Goal: Information Seeking & Learning: Learn about a topic

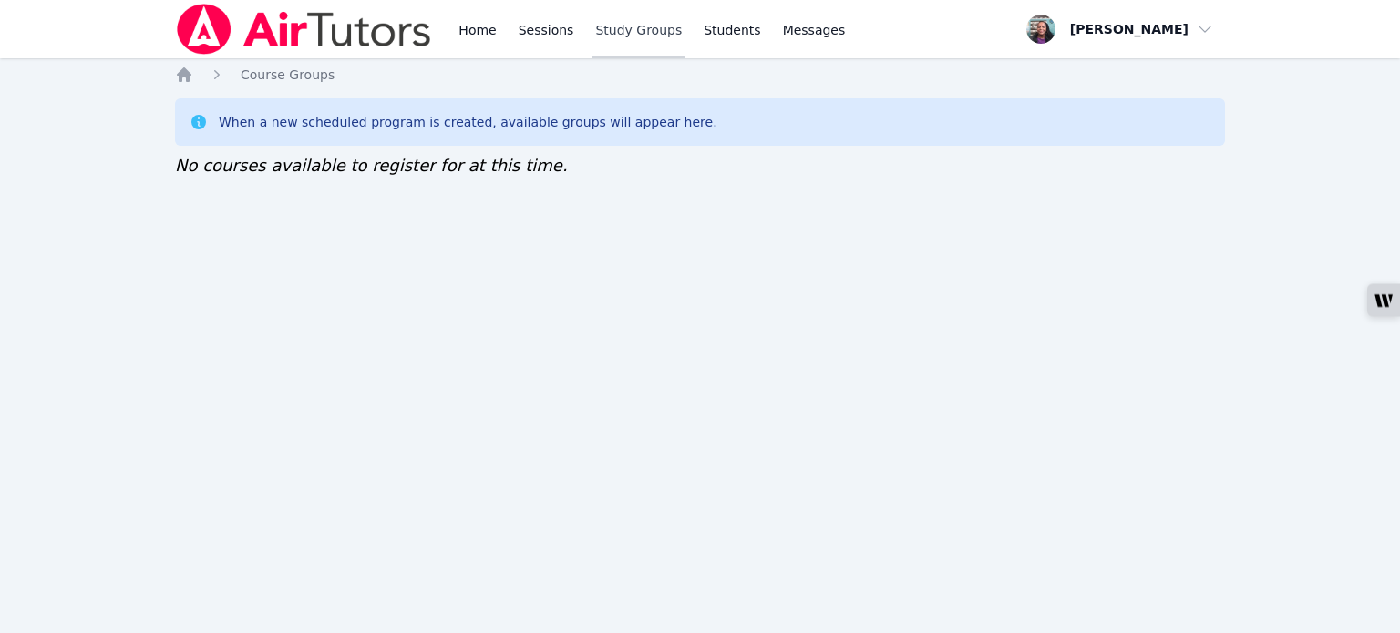
click at [609, 36] on link "Study Groups" at bounding box center [638, 29] width 94 height 58
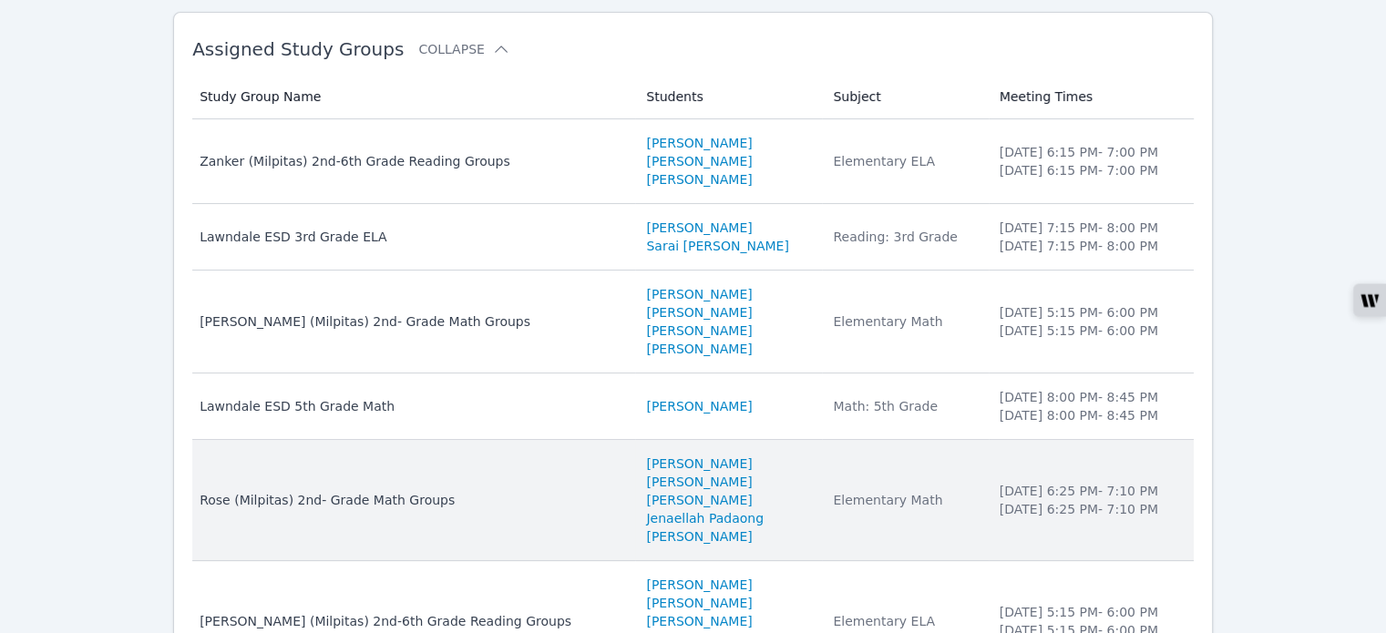
scroll to position [182, 0]
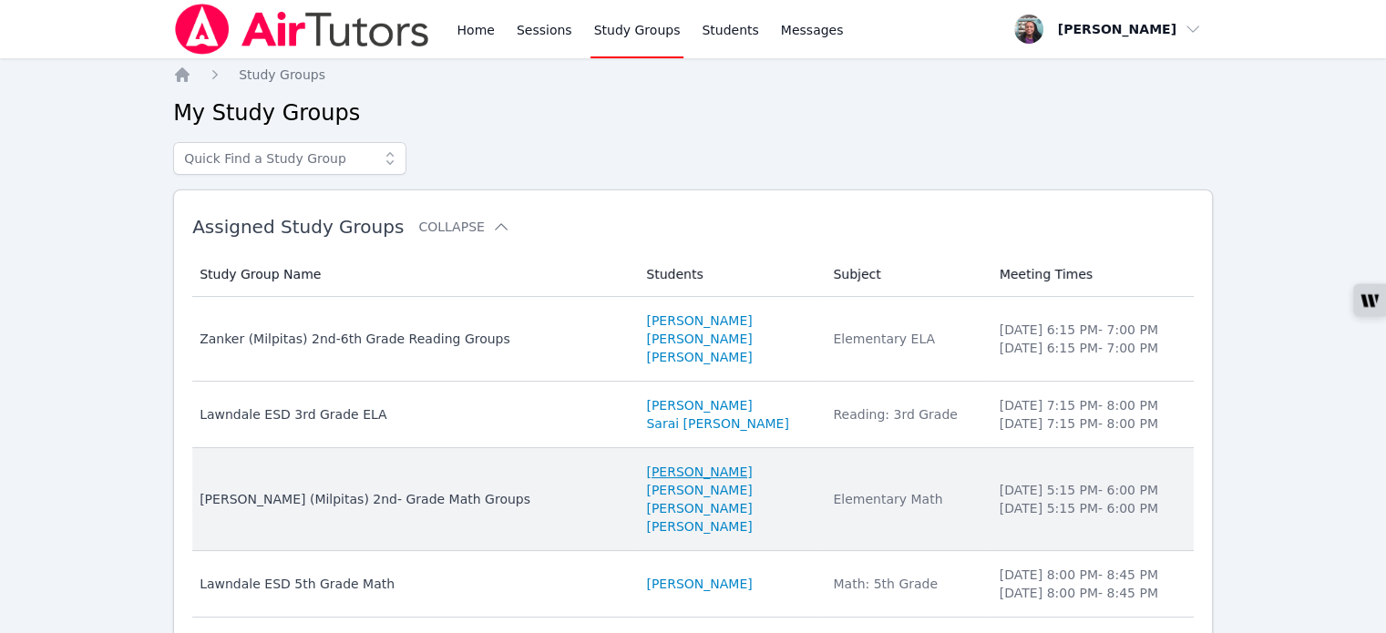
scroll to position [91, 0]
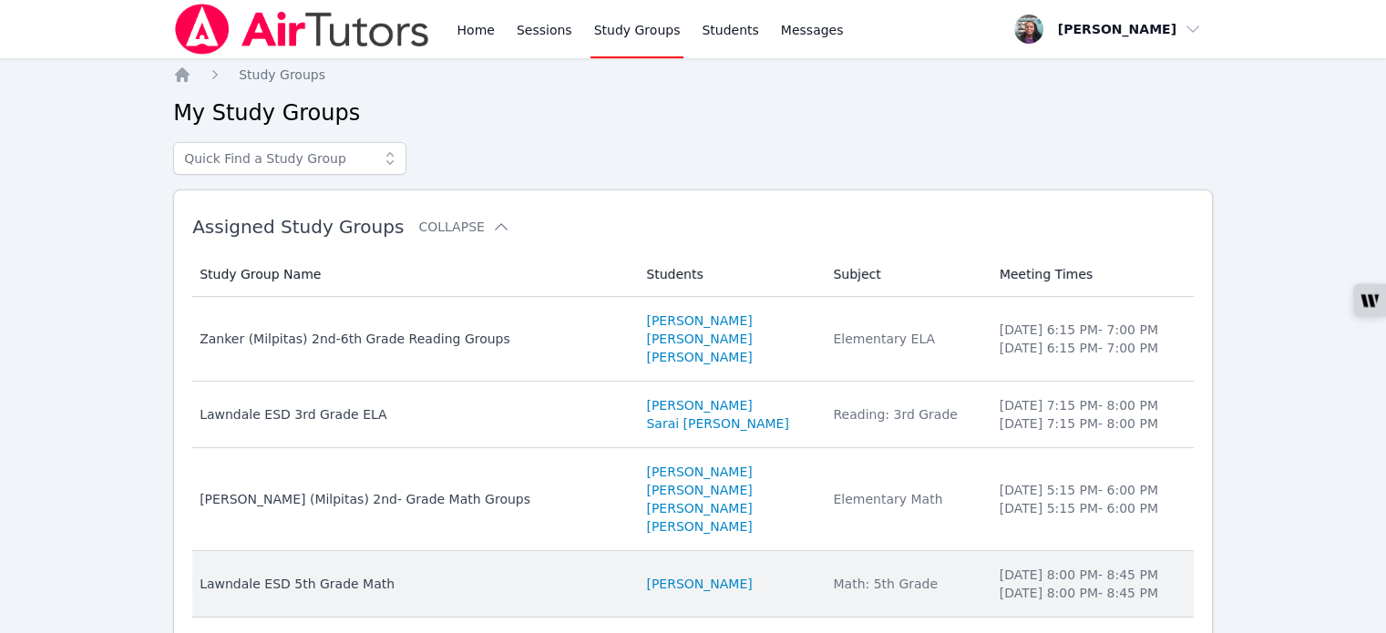
click at [414, 577] on div "Lawndale ESD 5th Grade Math" at bounding box center [412, 584] width 425 height 18
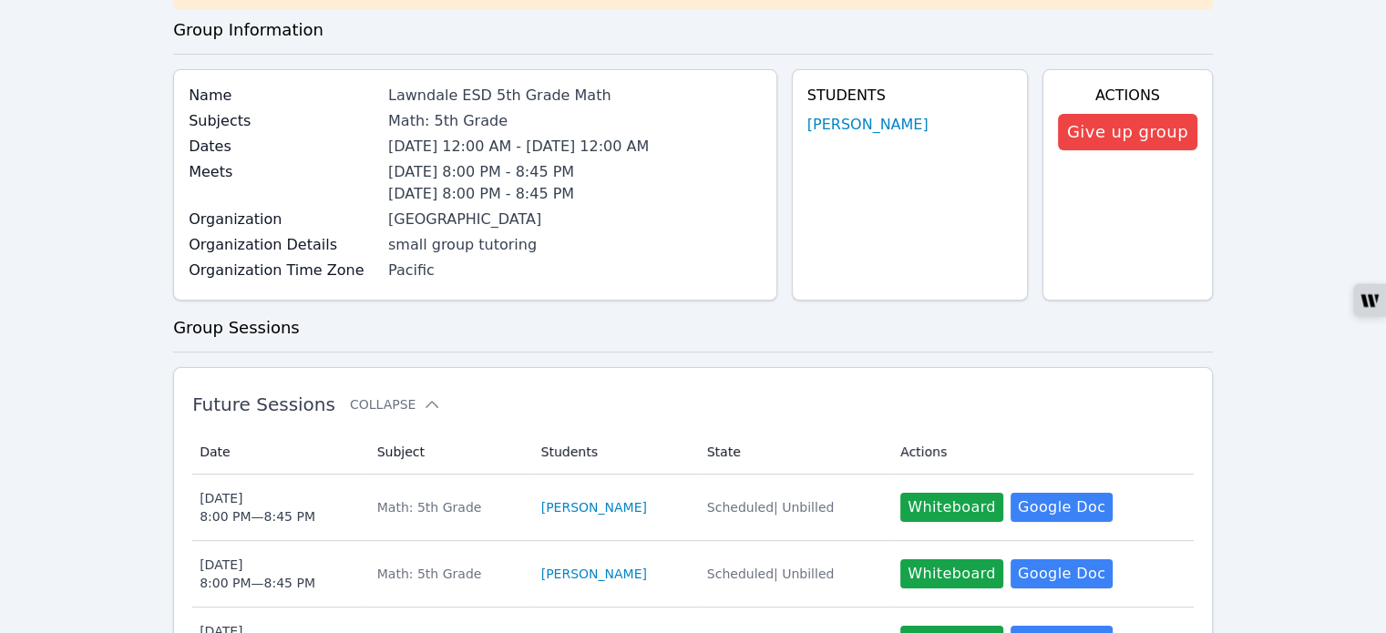
scroll to position [182, 0]
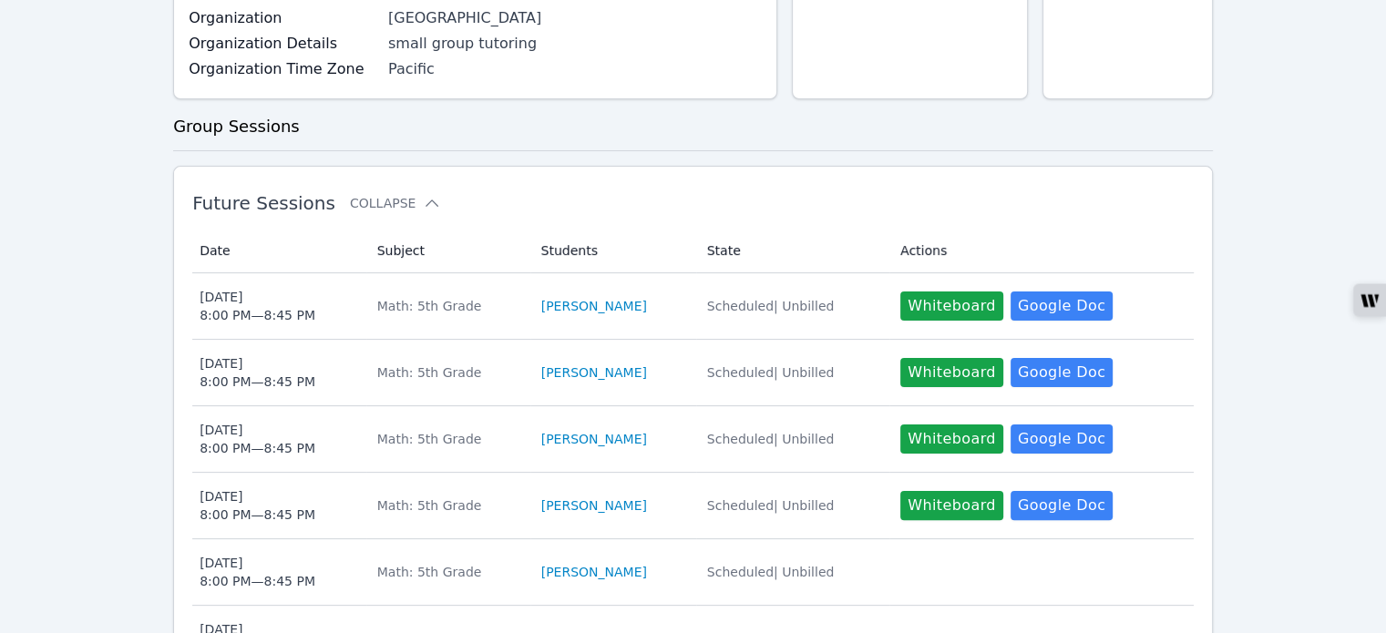
scroll to position [365, 0]
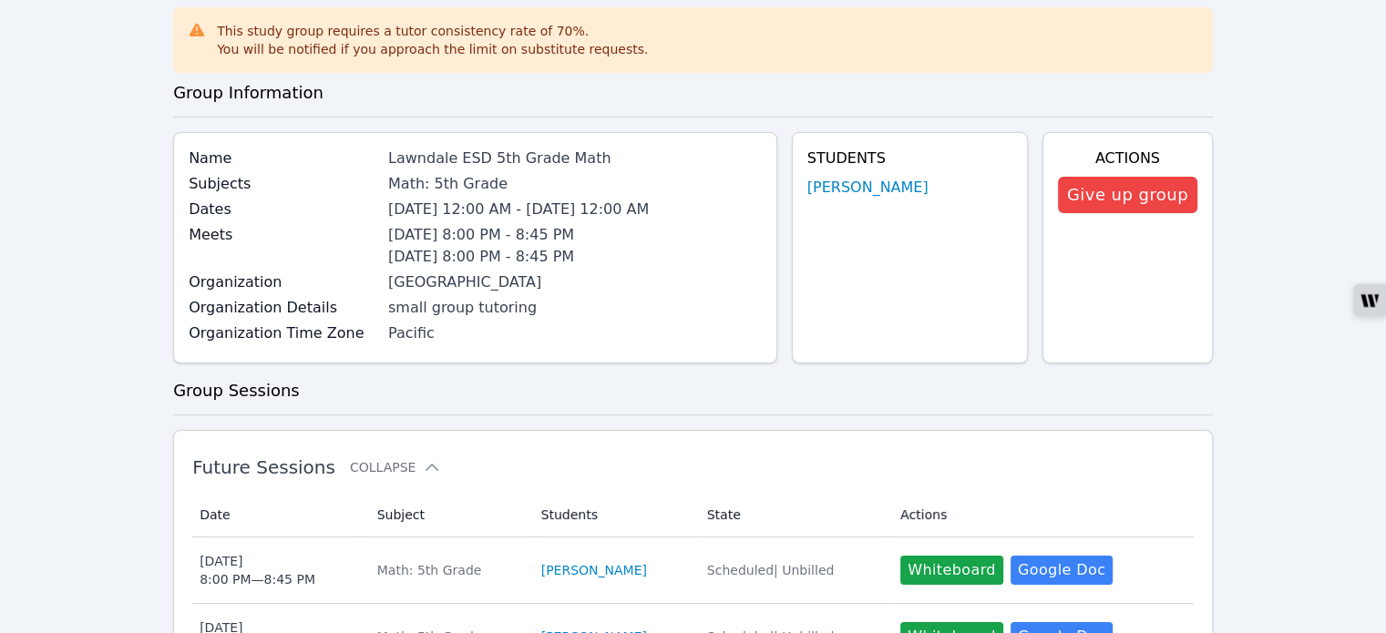
scroll to position [182, 0]
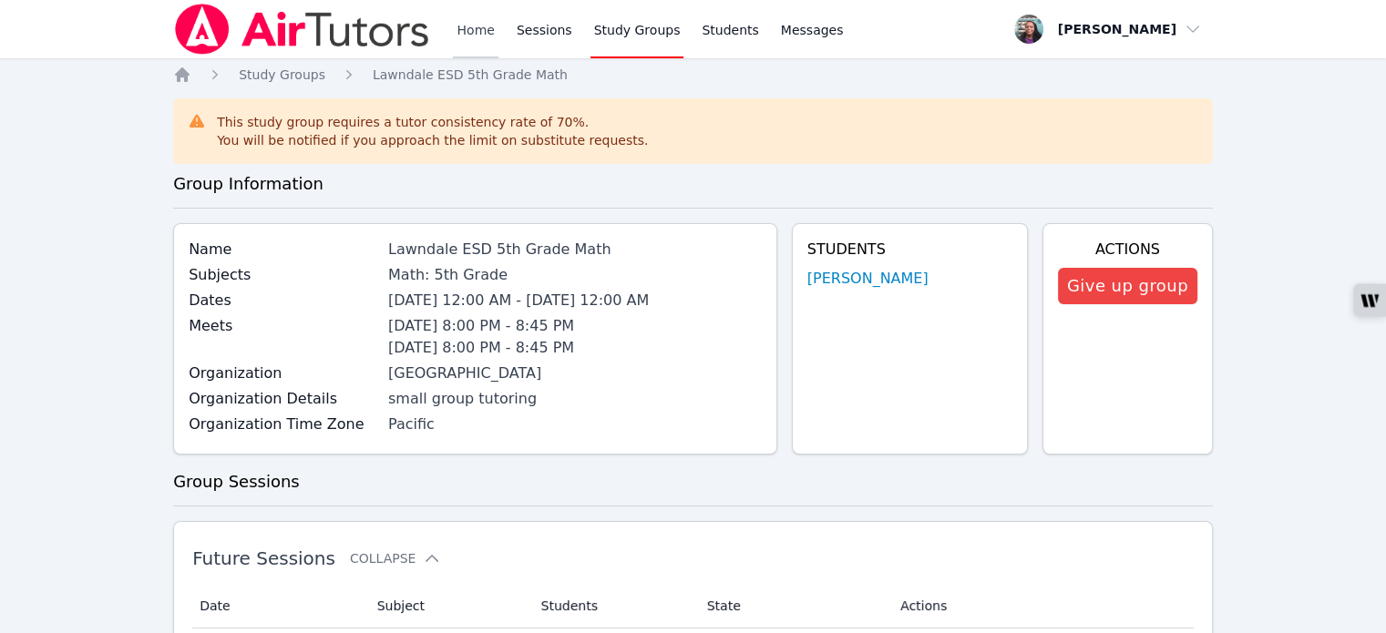
click at [474, 26] on link "Home" at bounding box center [475, 29] width 45 height 58
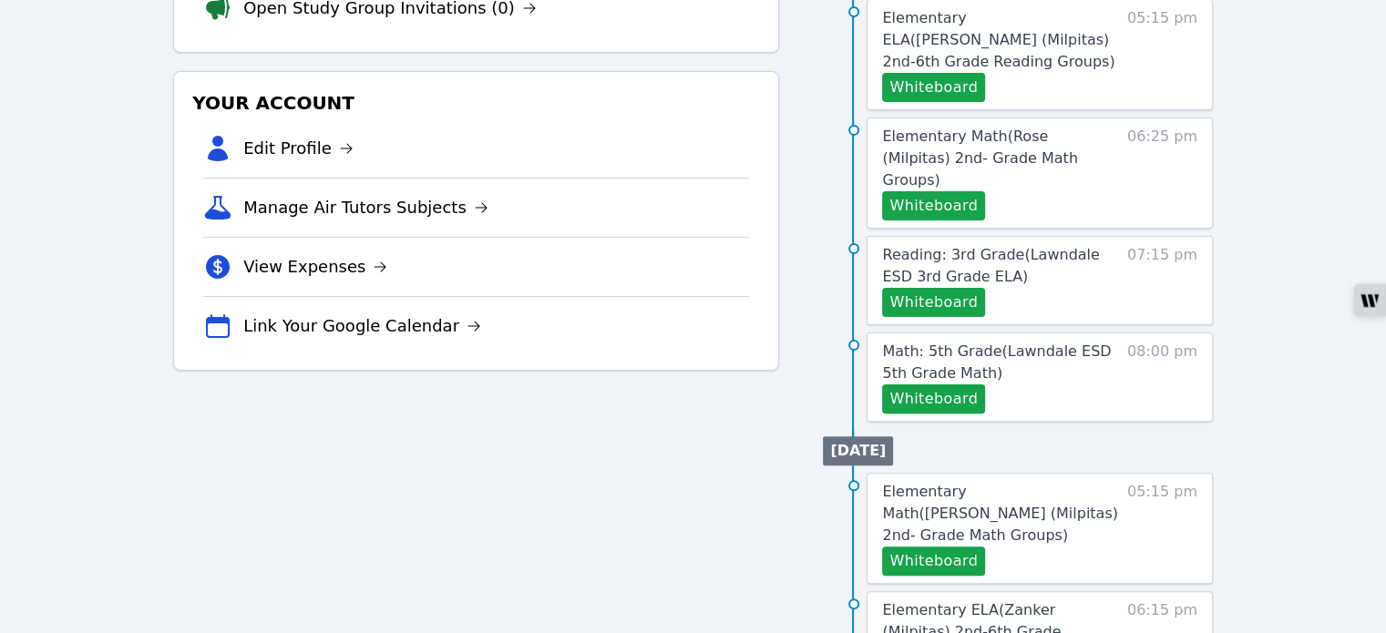
scroll to position [2, 0]
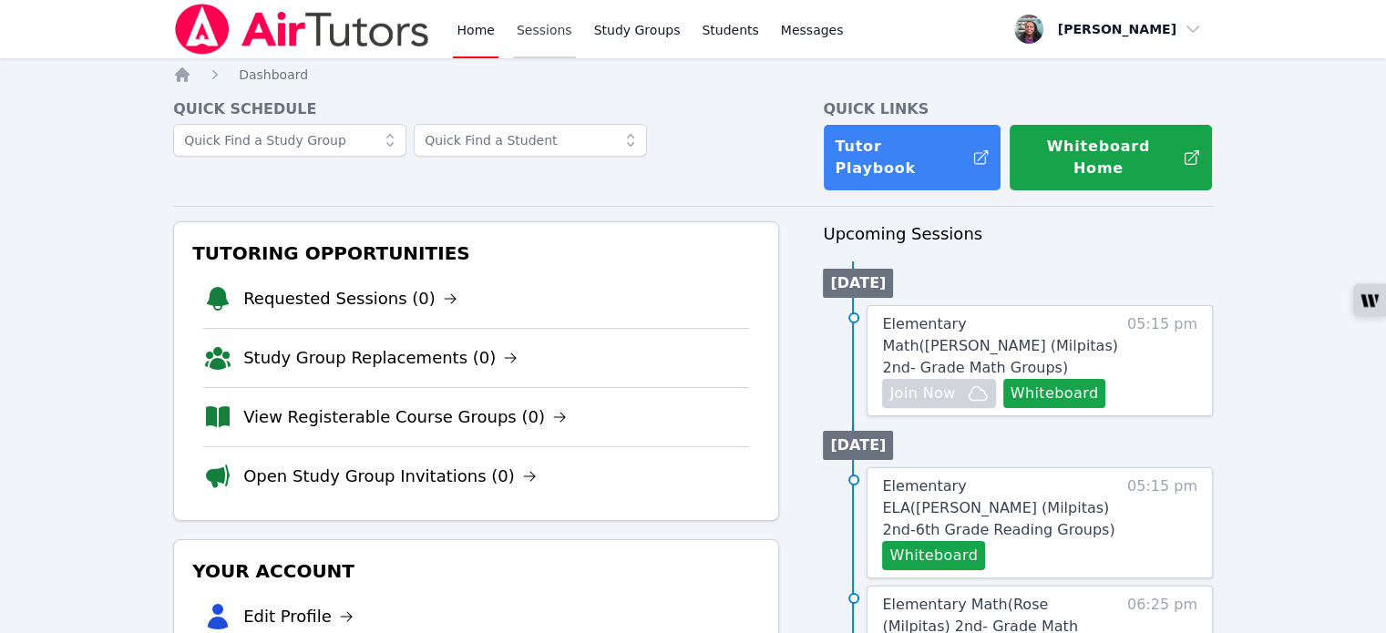
click at [545, 34] on link "Sessions" at bounding box center [544, 29] width 63 height 58
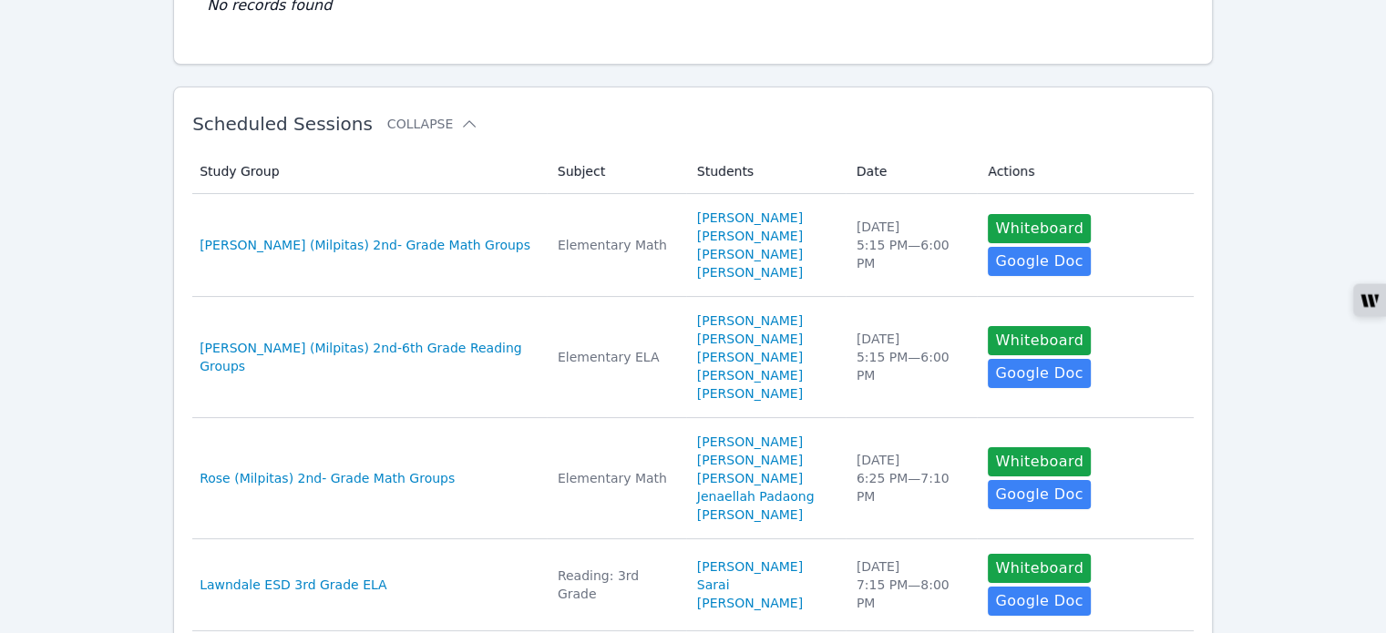
scroll to position [273, 0]
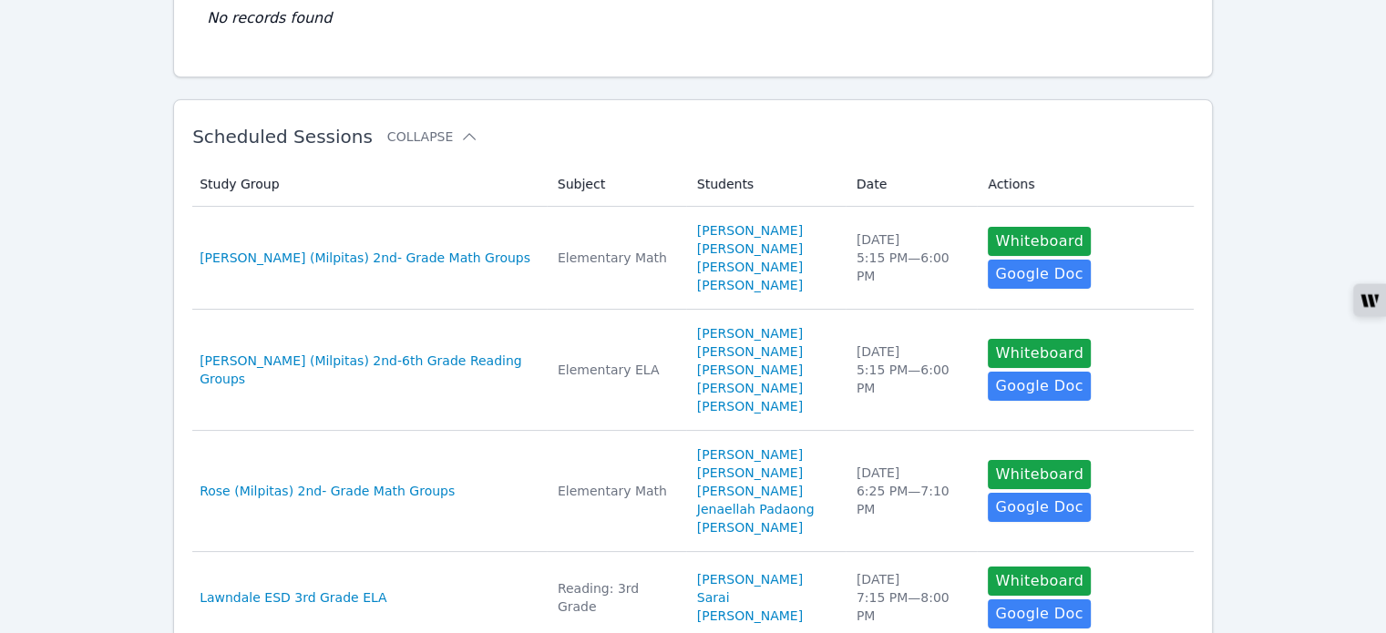
scroll to position [273, 0]
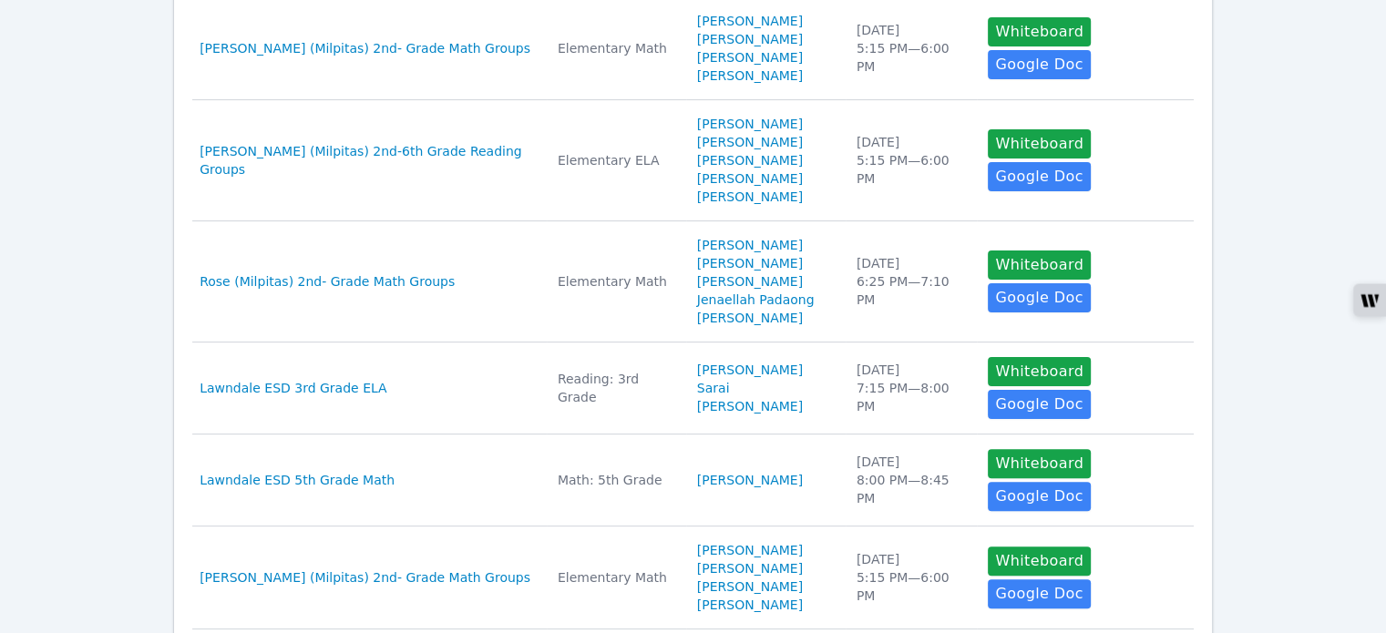
scroll to position [456, 0]
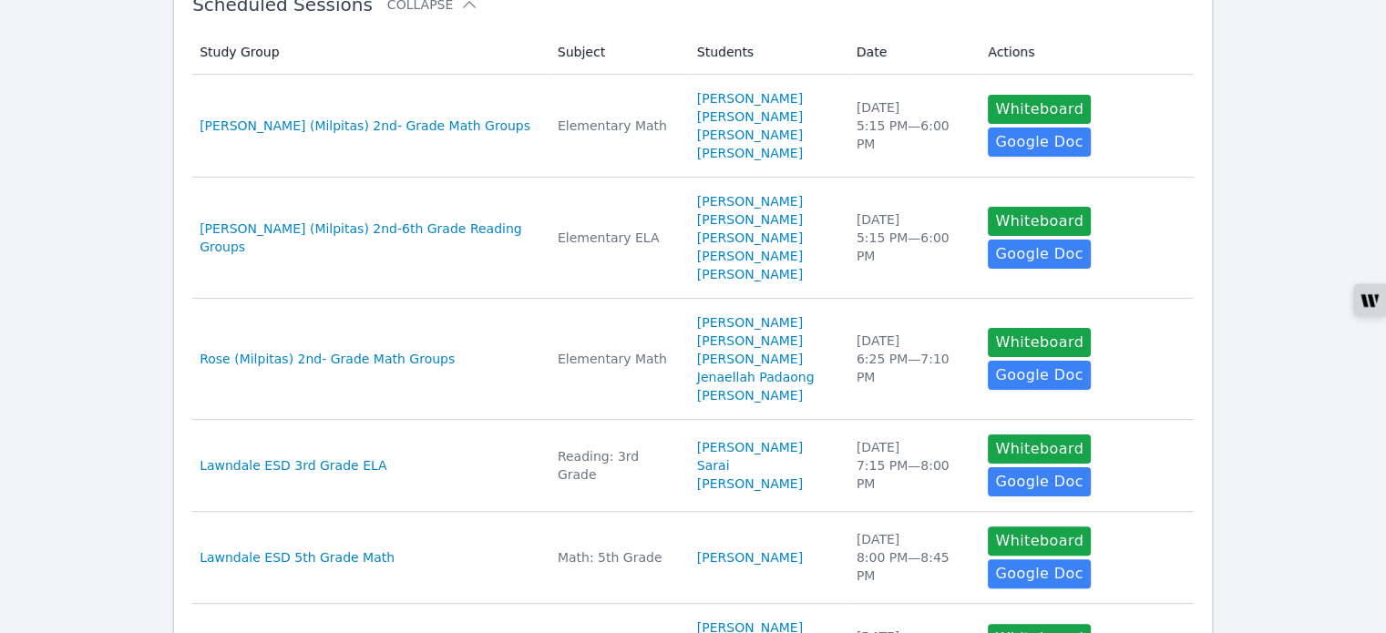
scroll to position [456, 0]
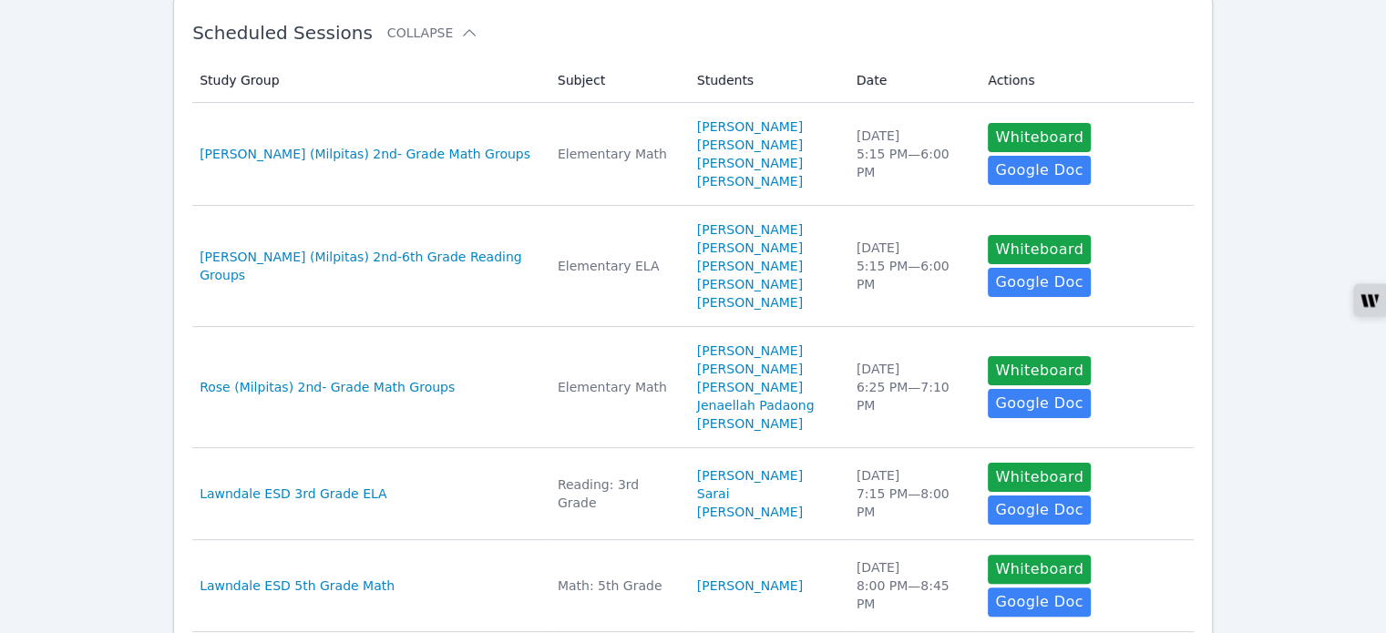
scroll to position [365, 0]
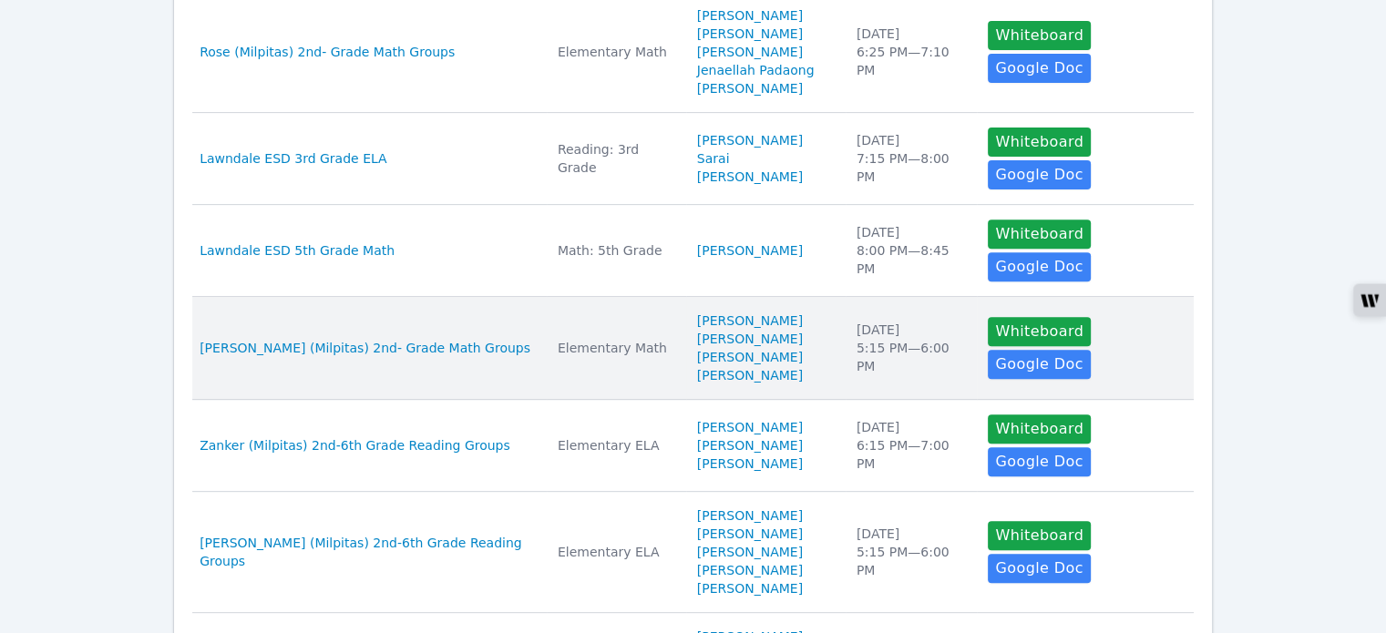
scroll to position [638, 0]
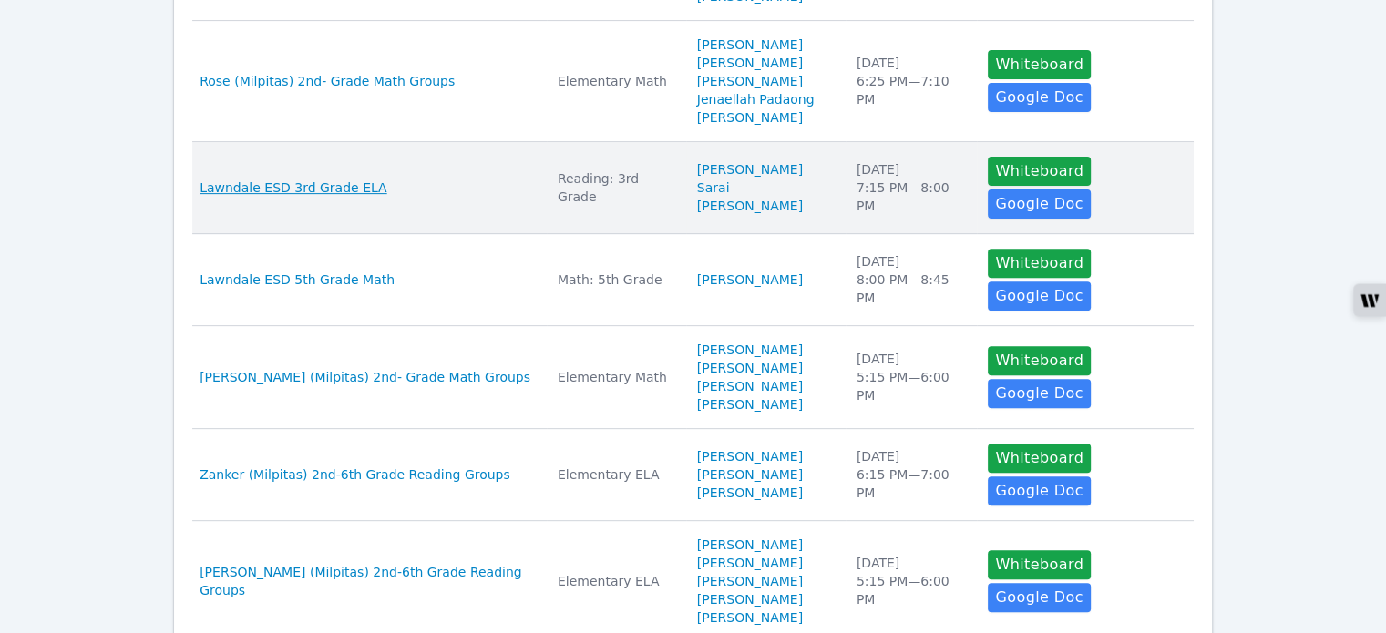
click at [356, 179] on span "Lawndale ESD 3rd Grade ELA" at bounding box center [294, 188] width 188 height 18
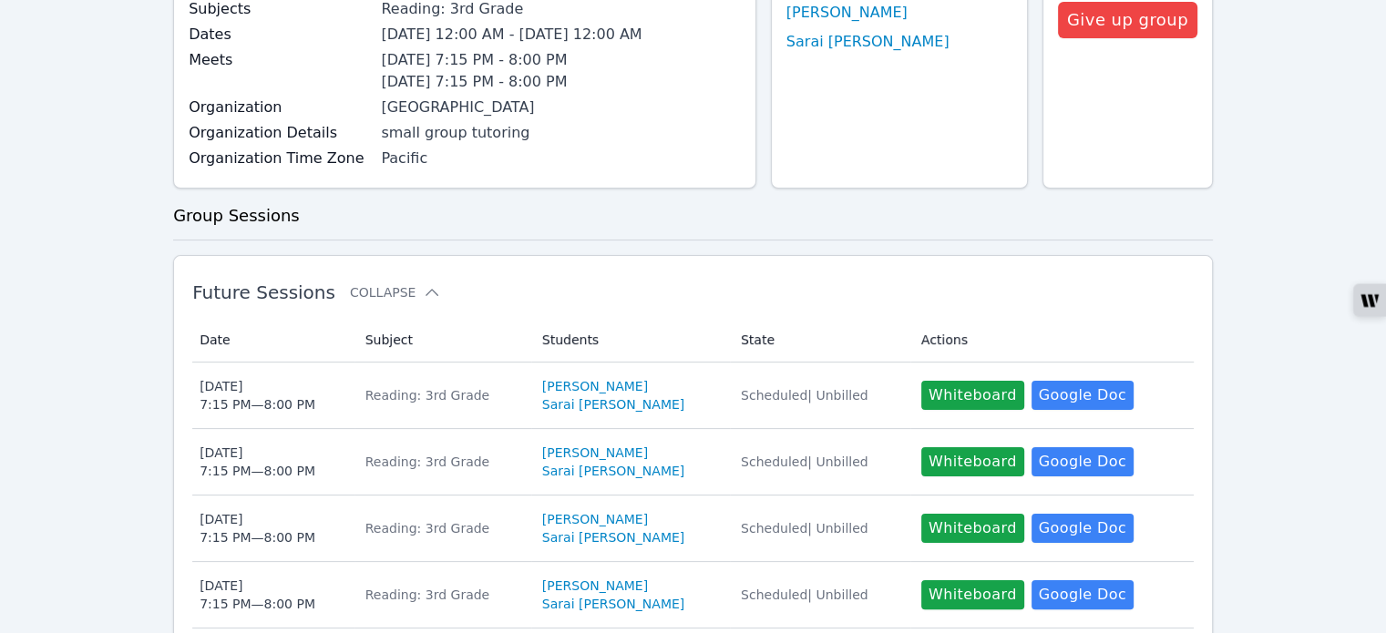
scroll to position [273, 0]
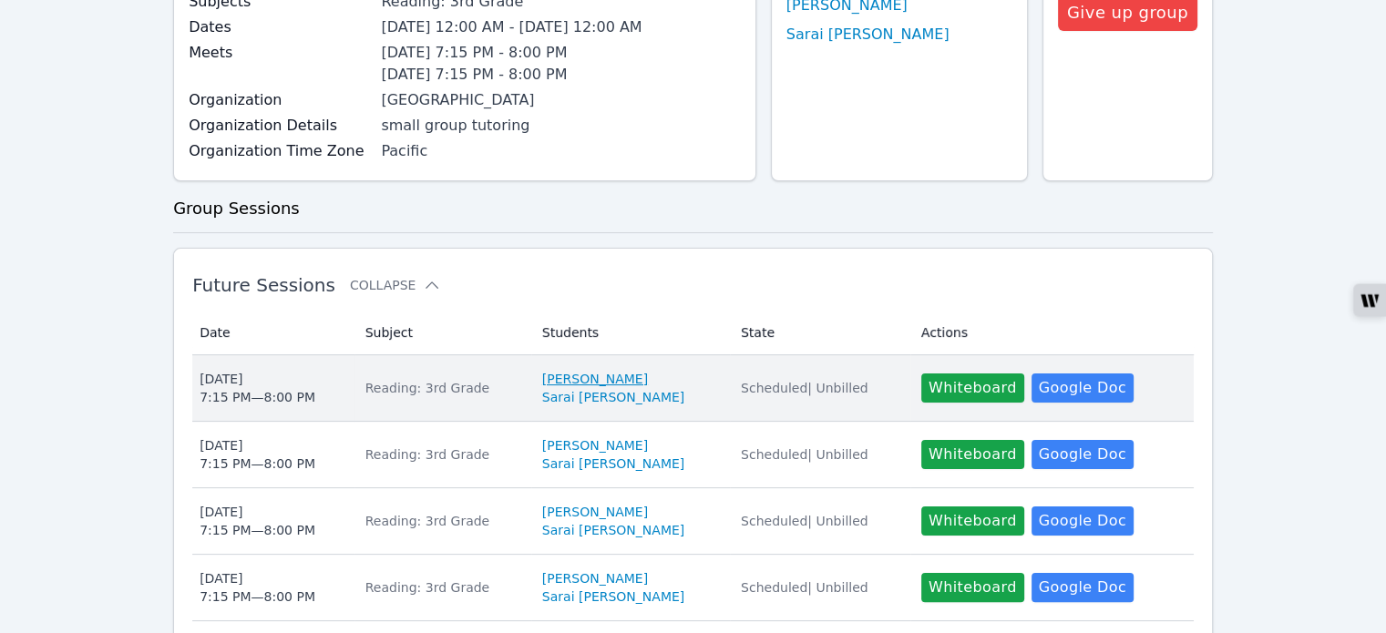
click at [571, 375] on link "[PERSON_NAME]" at bounding box center [595, 379] width 106 height 18
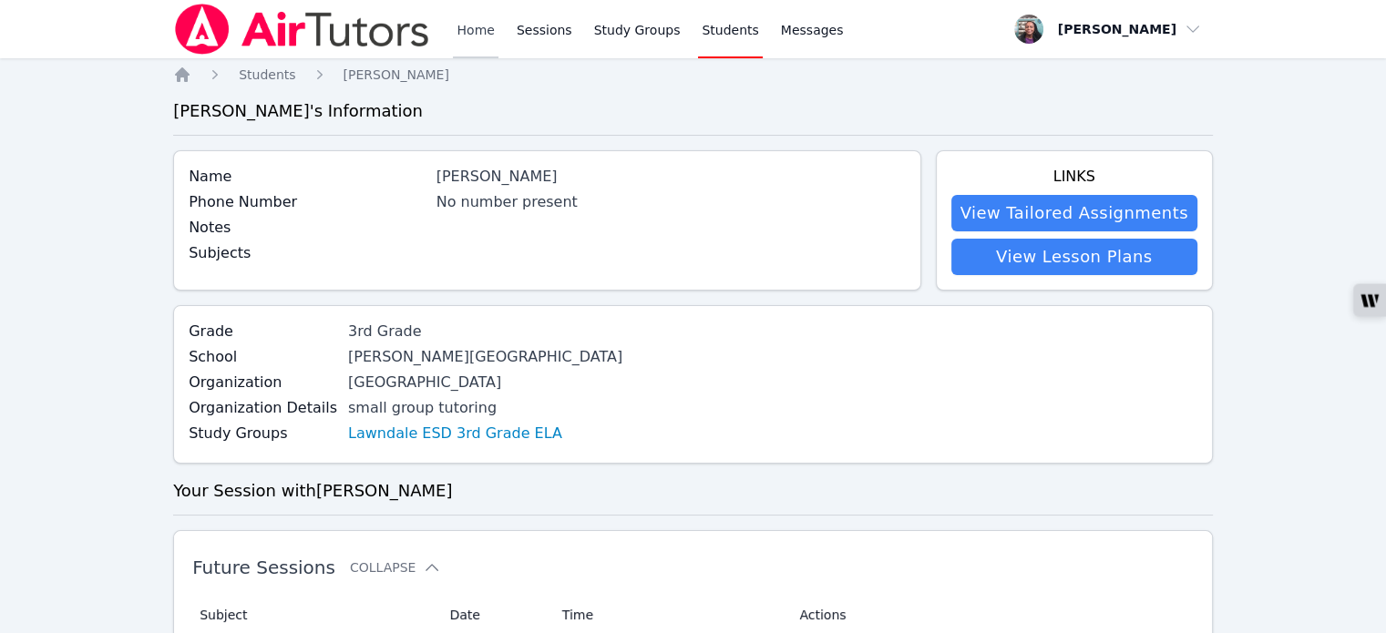
click at [481, 29] on link "Home" at bounding box center [475, 29] width 45 height 58
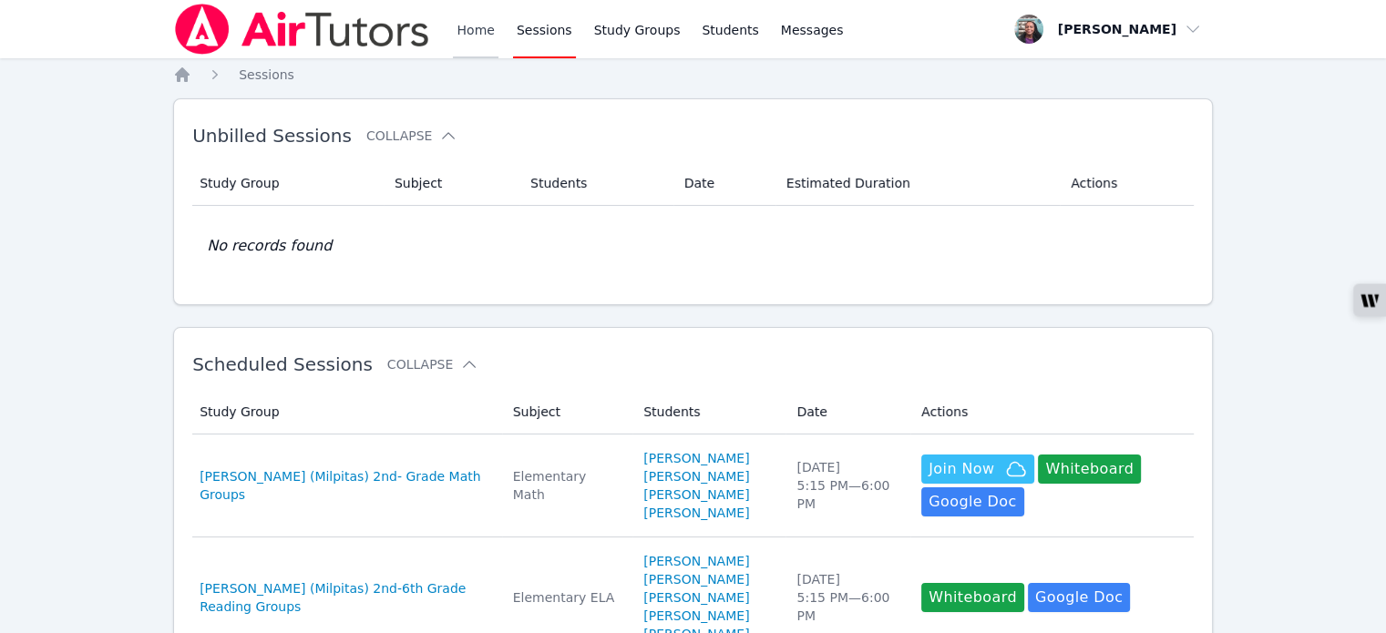
click at [462, 36] on link "Home" at bounding box center [475, 29] width 45 height 58
